Goal: Check status: Check status

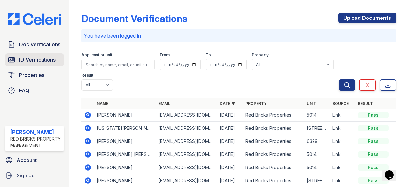
click at [49, 56] on span "ID Verifications" at bounding box center [37, 60] width 36 height 8
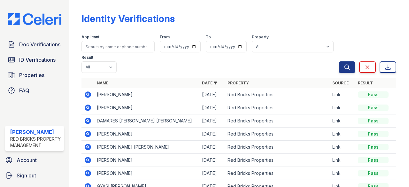
click at [88, 108] on icon at bounding box center [88, 107] width 2 height 2
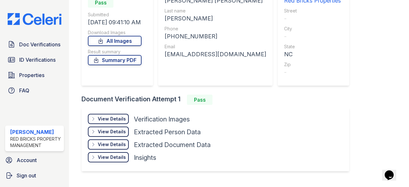
scroll to position [90, 0]
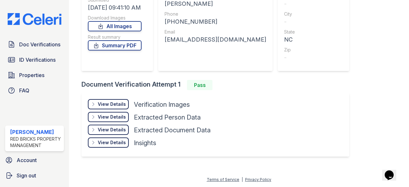
click at [123, 103] on div "View Details" at bounding box center [112, 104] width 28 height 6
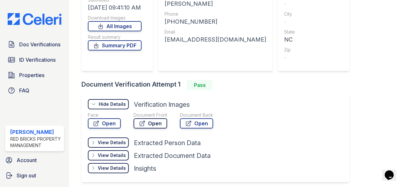
click at [154, 127] on link "Open" at bounding box center [150, 123] width 34 height 10
click at [40, 57] on span "ID Verifications" at bounding box center [37, 60] width 36 height 8
